Goal: Task Accomplishment & Management: Use online tool/utility

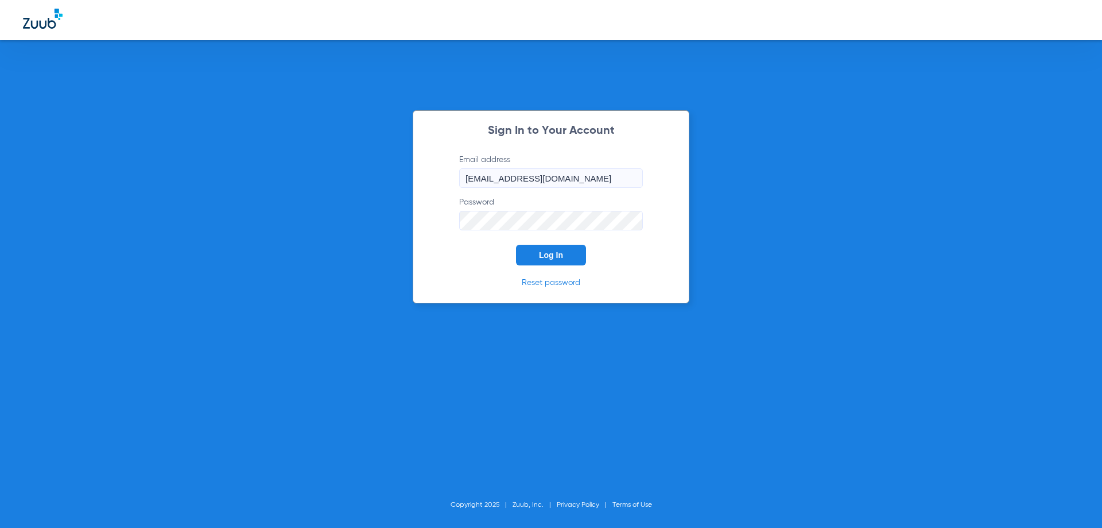
click at [554, 250] on button "Log In" at bounding box center [551, 255] width 70 height 21
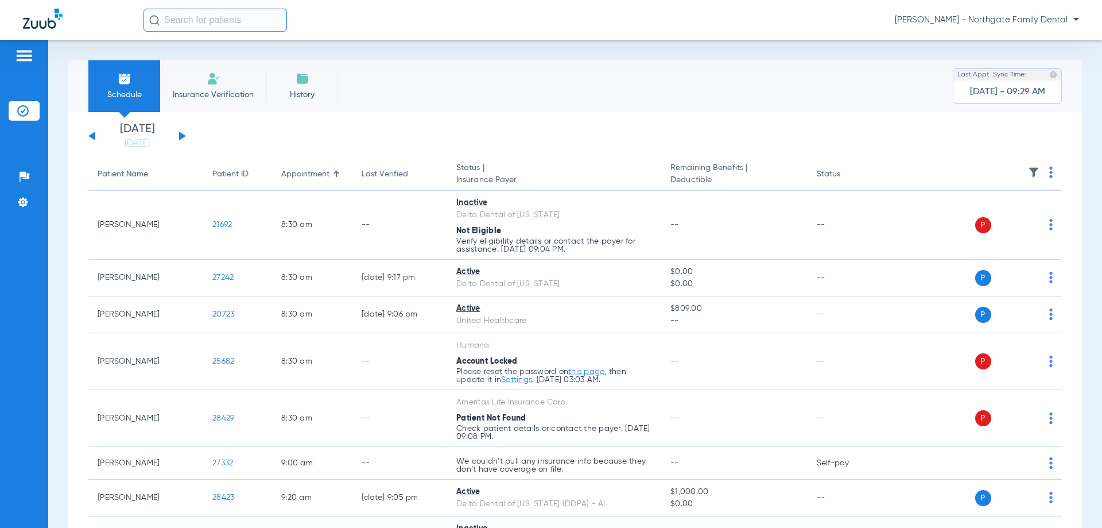
click at [242, 92] on span "Insurance Verification" at bounding box center [213, 94] width 89 height 11
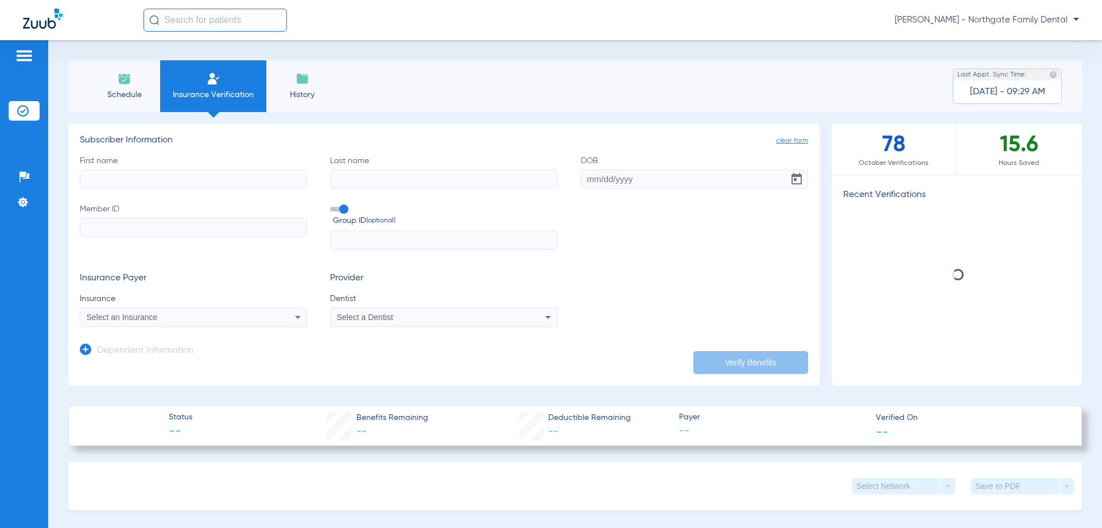
click at [133, 72] on li "Schedule" at bounding box center [124, 86] width 72 height 52
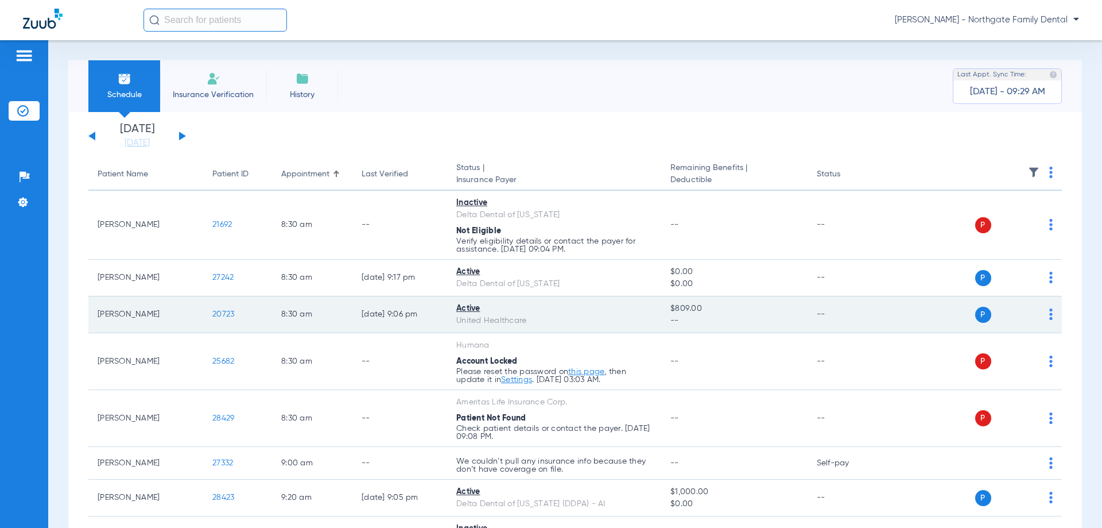
click at [226, 316] on span "20723" at bounding box center [223, 314] width 22 height 8
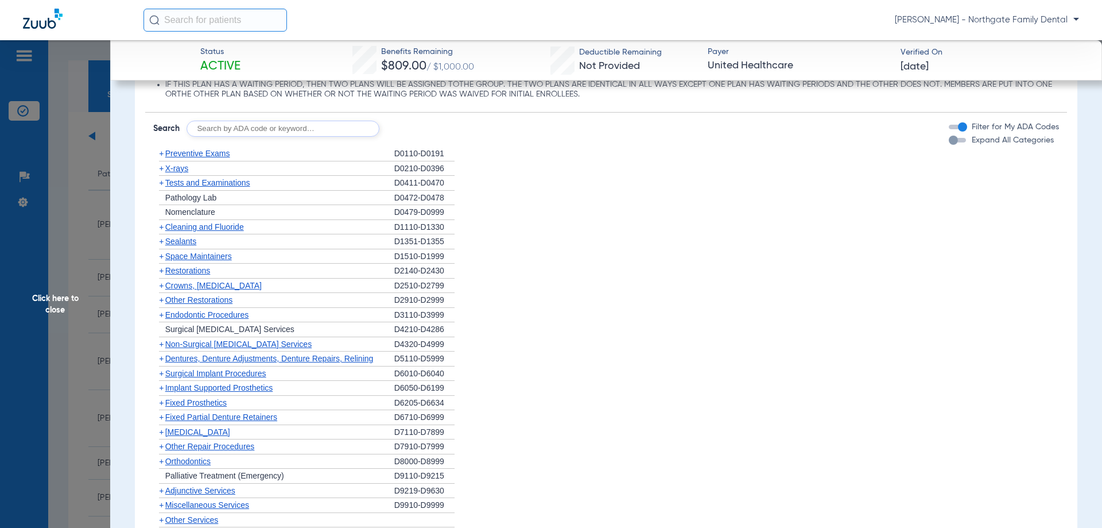
scroll to position [861, 0]
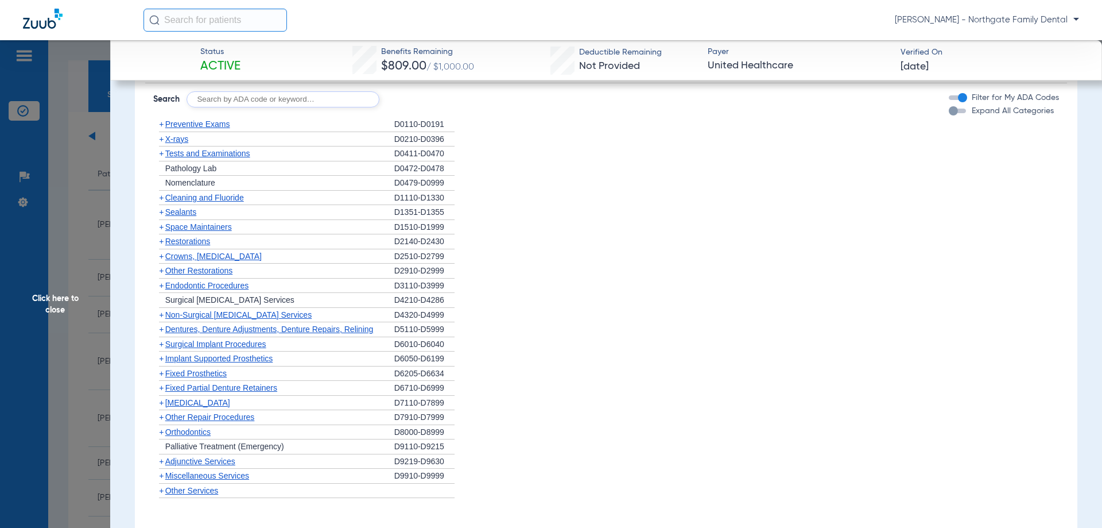
click at [268, 98] on input "text" at bounding box center [283, 99] width 193 height 16
type input "D7953"
click at [414, 99] on button "Search" at bounding box center [422, 99] width 45 height 16
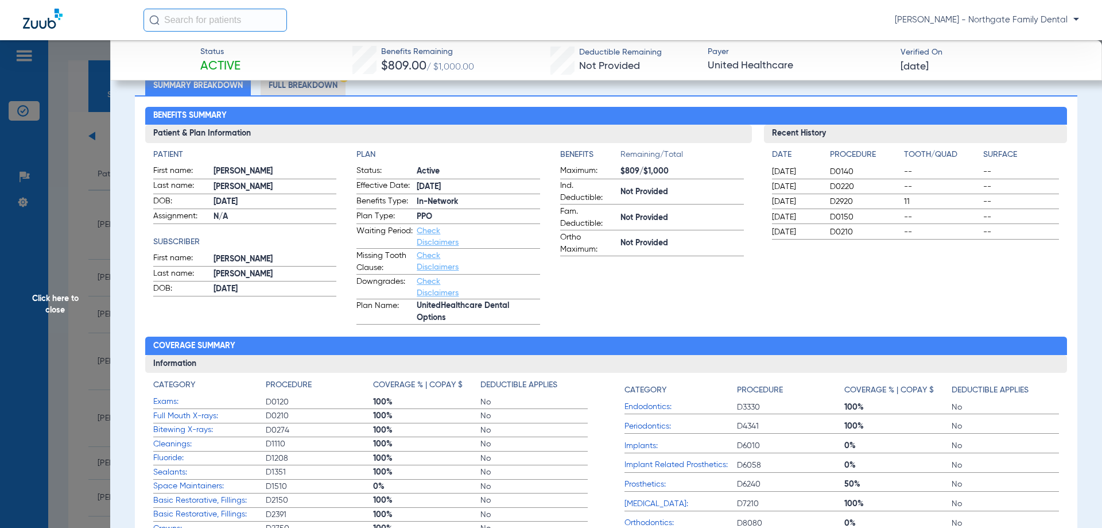
scroll to position [0, 0]
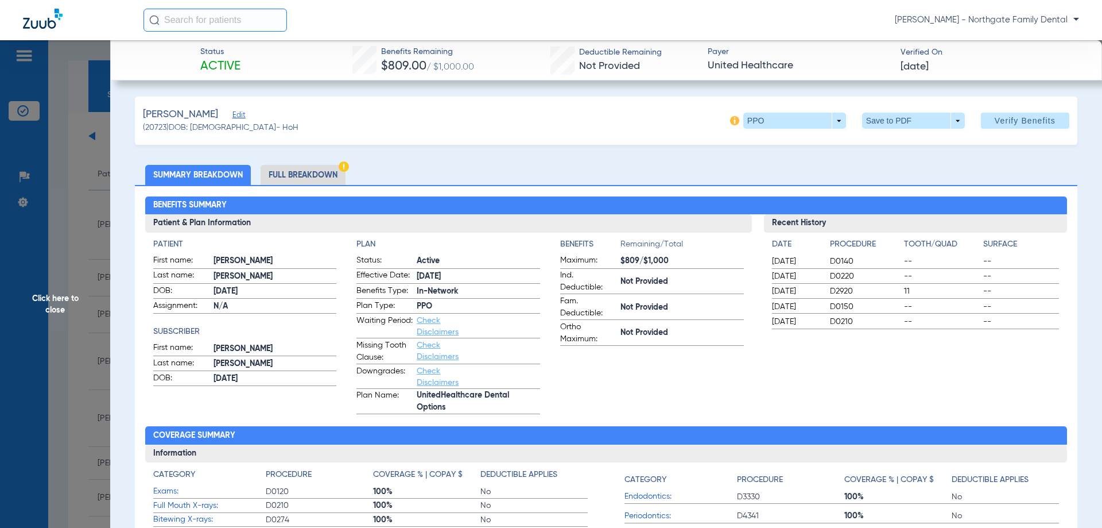
click at [59, 302] on span "Click here to close" at bounding box center [55, 304] width 110 height 528
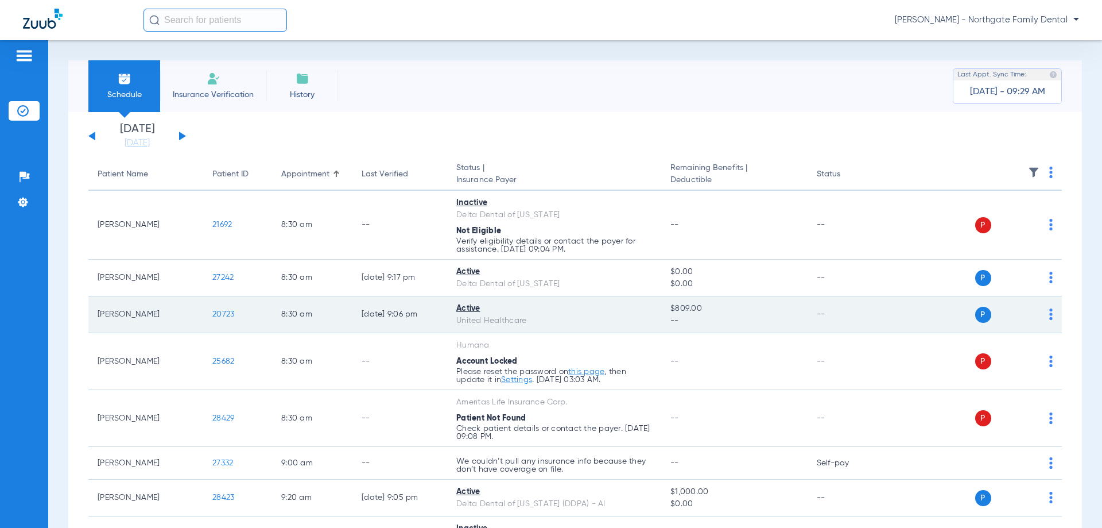
click at [226, 308] on td "20723" at bounding box center [237, 314] width 69 height 37
click at [230, 314] on span "20723" at bounding box center [223, 314] width 22 height 8
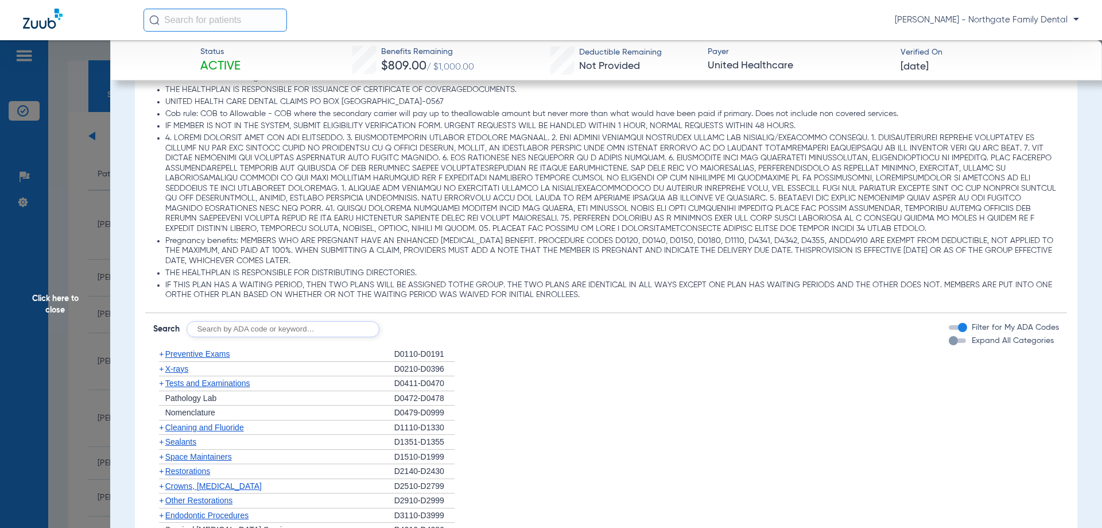
scroll to position [861, 0]
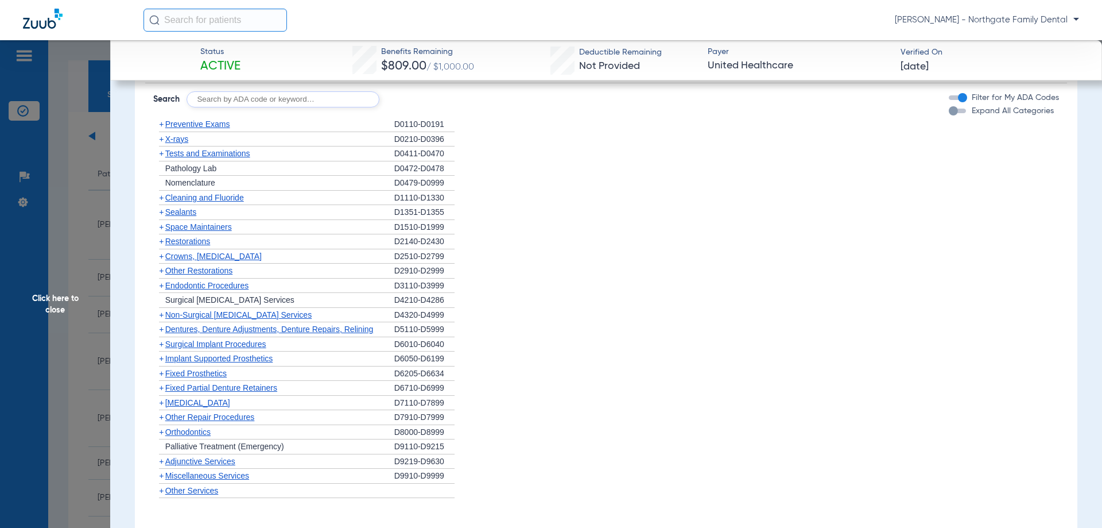
click at [249, 100] on input "text" at bounding box center [283, 99] width 193 height 16
type input "d5650"
click at [411, 98] on button "Search" at bounding box center [422, 99] width 45 height 16
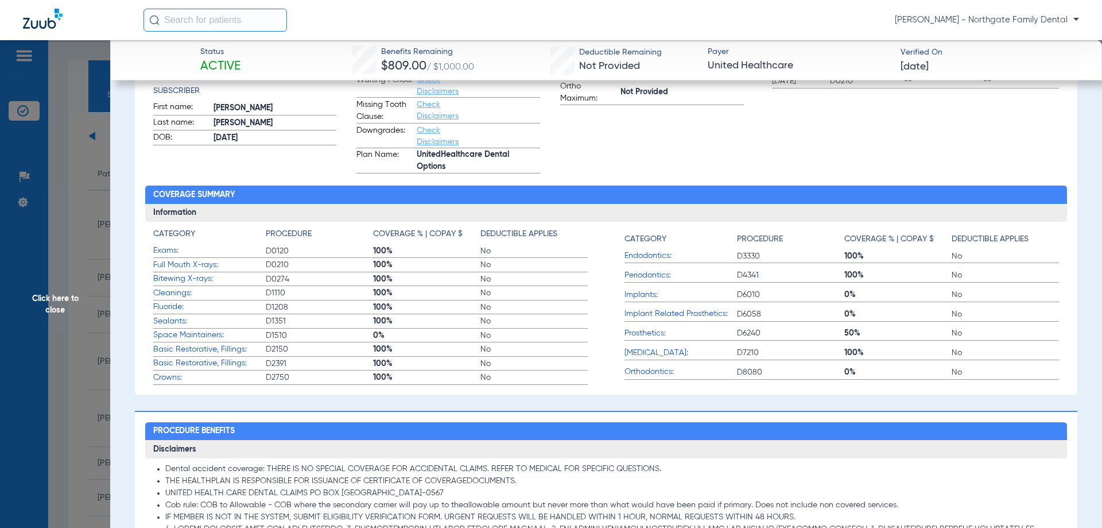
scroll to position [0, 0]
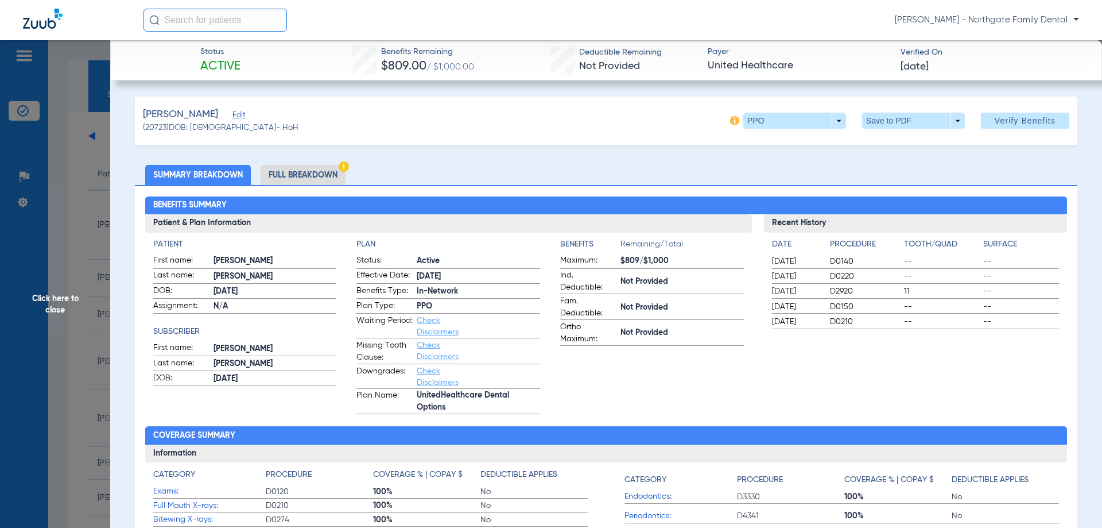
click at [308, 169] on li "Full Breakdown" at bounding box center [303, 175] width 85 height 20
